Goal: Task Accomplishment & Management: Use online tool/utility

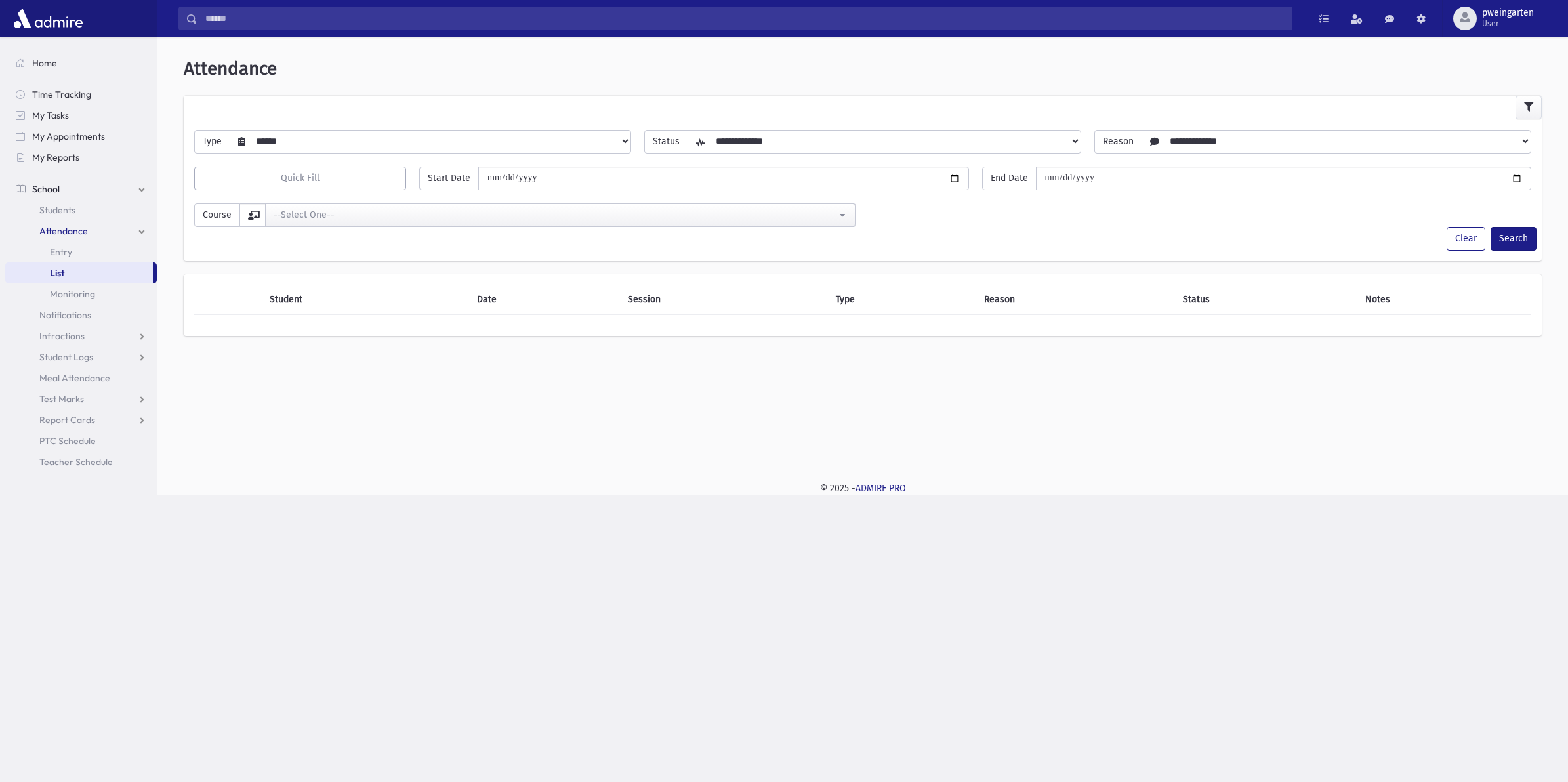
select select "******"
click at [106, 246] on link "Entry" at bounding box center [80, 251] width 151 height 21
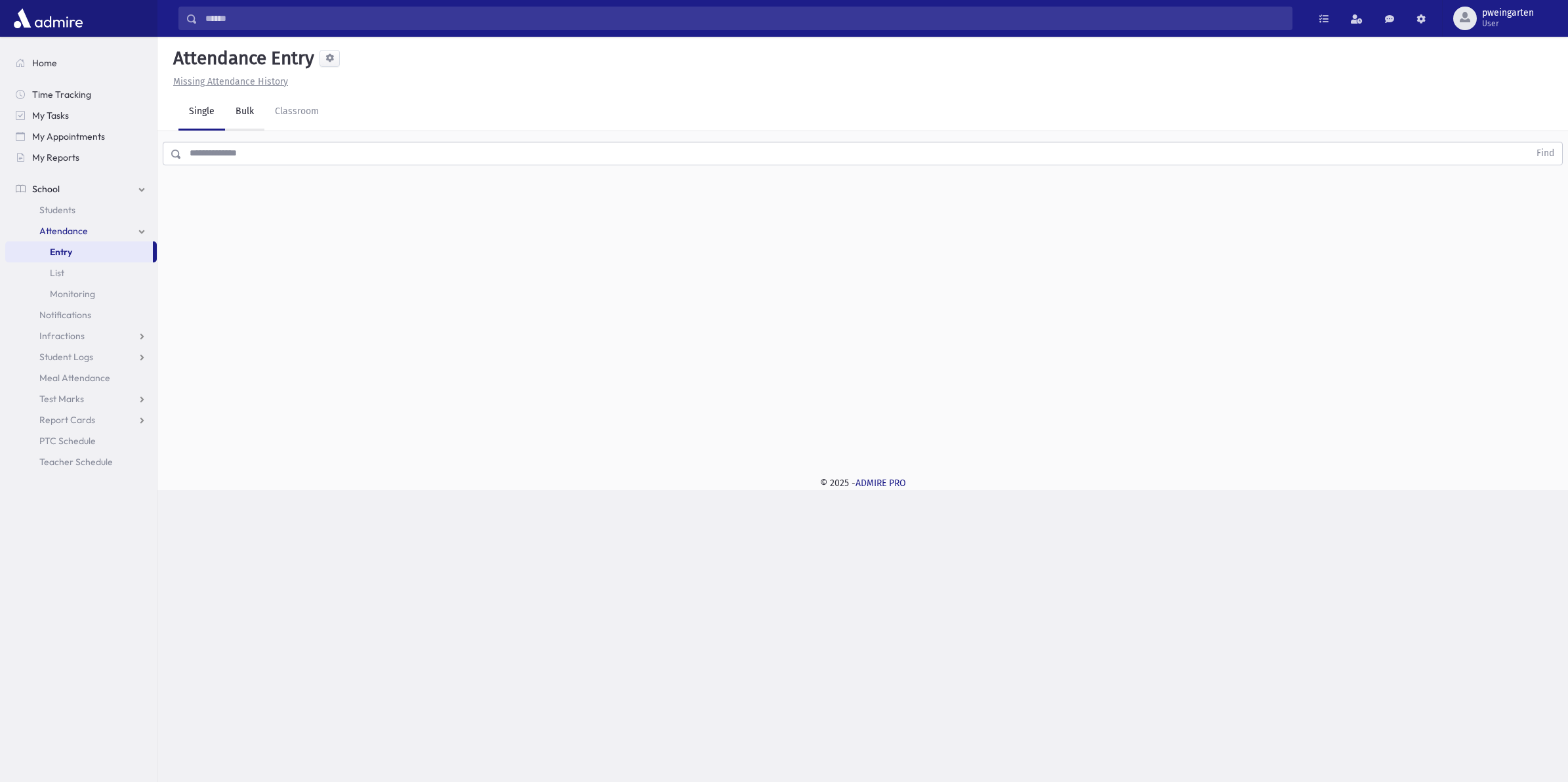
click at [231, 120] on link "Bulk" at bounding box center [245, 112] width 40 height 36
click at [326, 286] on div "--Select One--" at bounding box center [298, 293] width 103 height 14
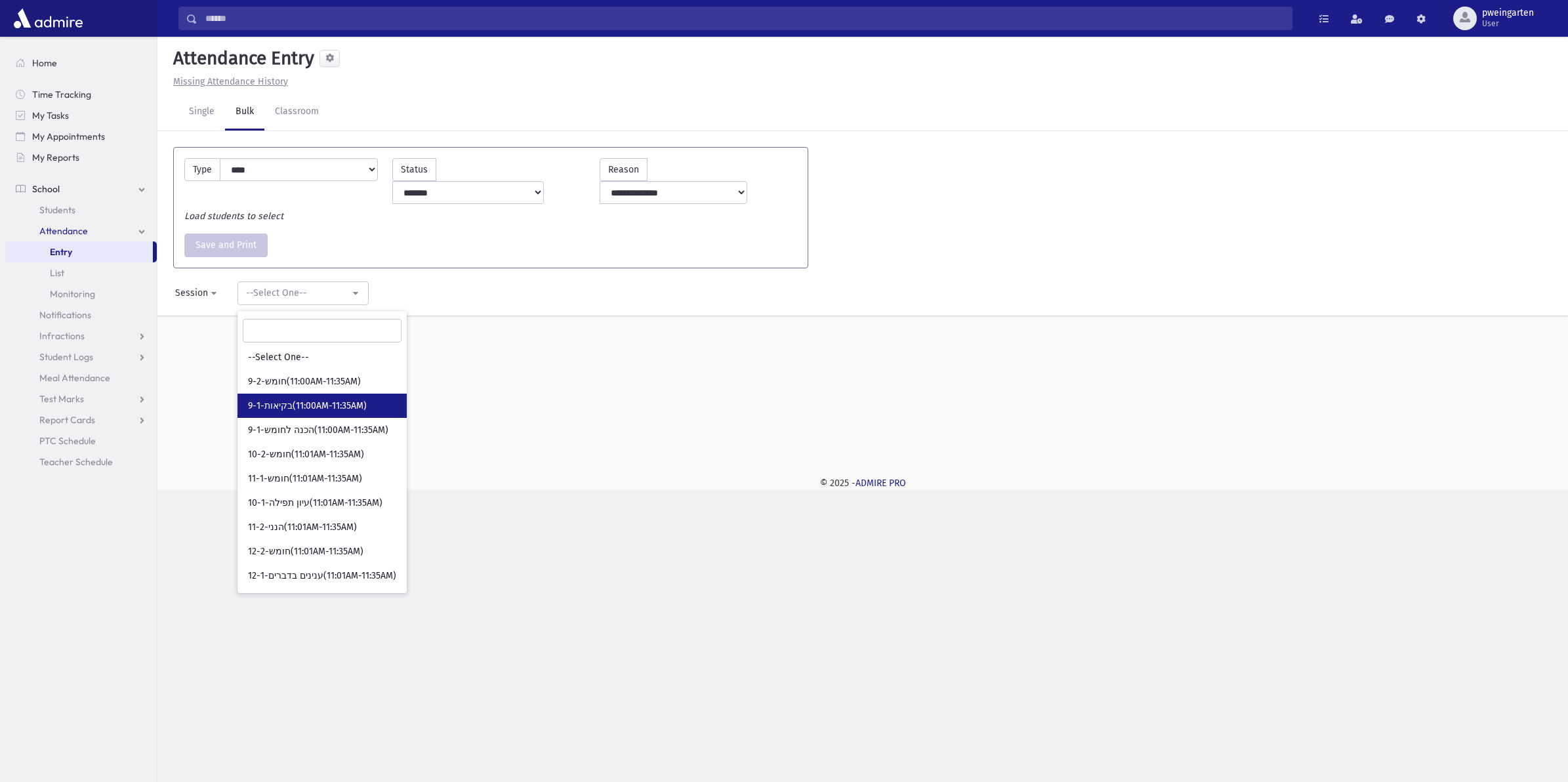
click at [275, 399] on span "9-1-בקיאות(11:00AM-11:35AM)" at bounding box center [307, 406] width 119 height 13
select select "****"
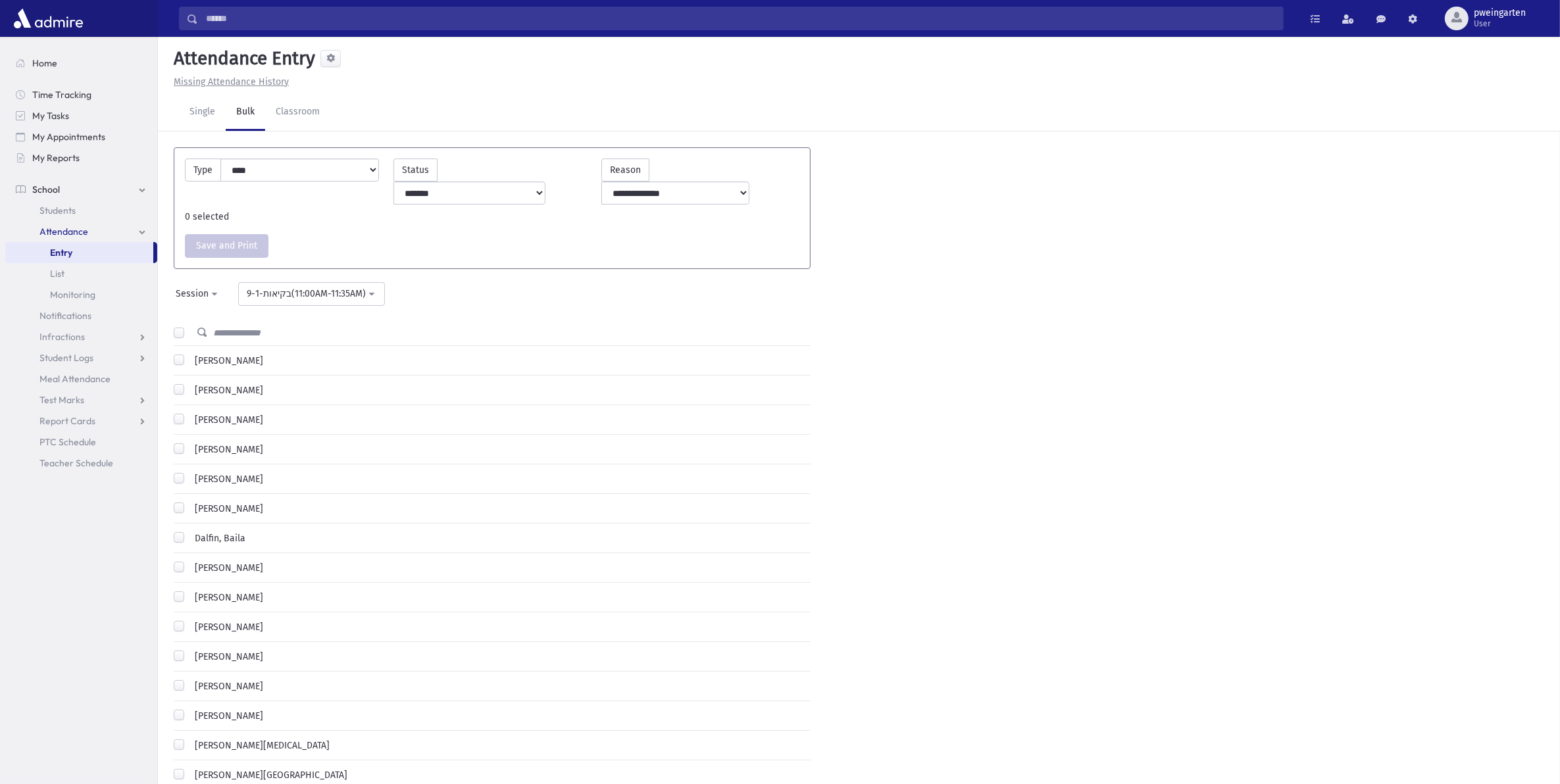
click at [254, 384] on label "[PERSON_NAME]" at bounding box center [226, 390] width 74 height 14
click at [218, 354] on label "[PERSON_NAME]" at bounding box center [226, 361] width 74 height 14
click at [228, 235] on button "Save and Print" at bounding box center [226, 246] width 84 height 24
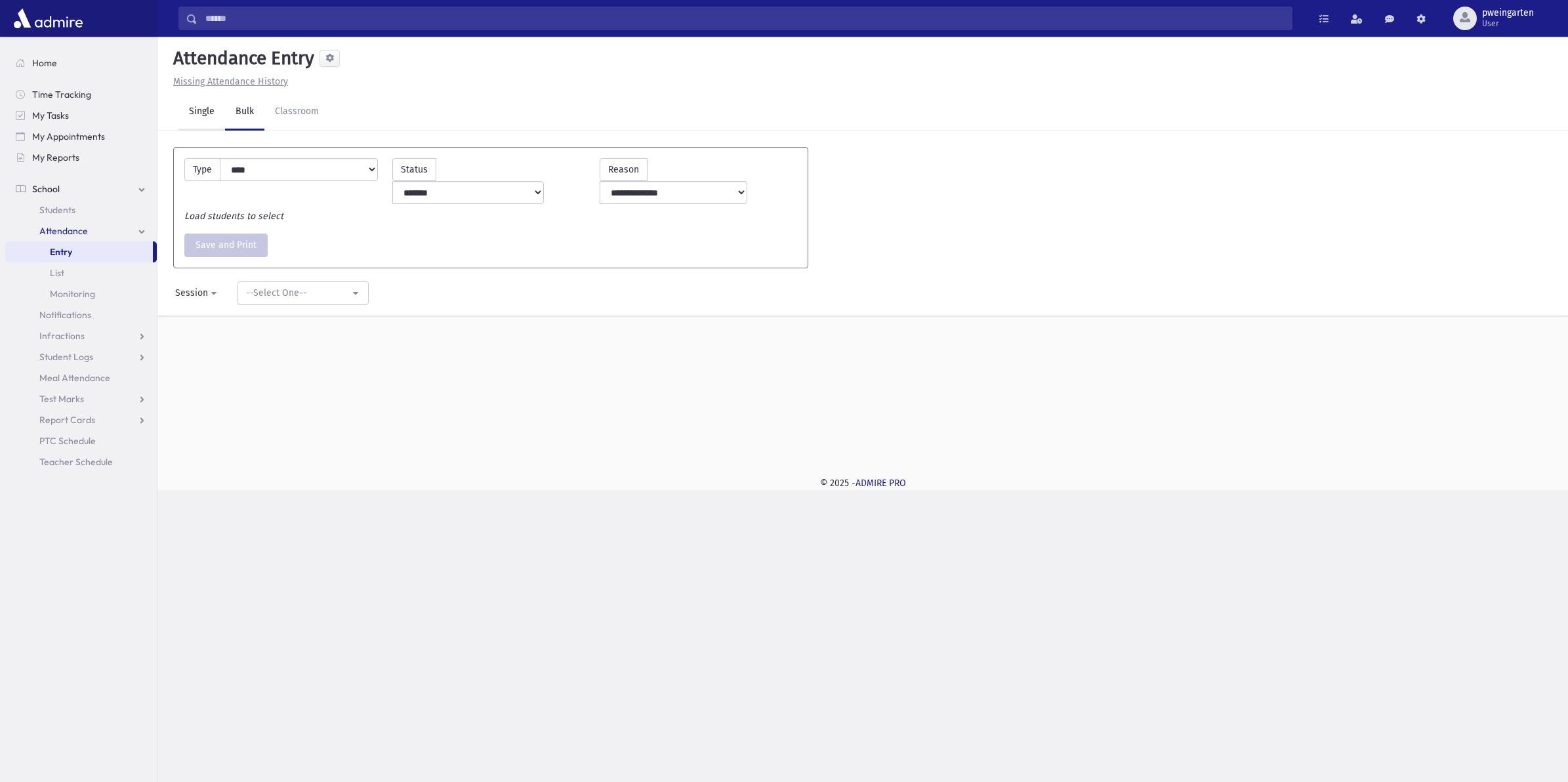
click at [186, 112] on link "Single" at bounding box center [202, 112] width 46 height 36
click at [281, 115] on link "Classroom" at bounding box center [297, 112] width 65 height 36
click at [185, 115] on link "Single" at bounding box center [202, 112] width 46 height 36
